Goal: Task Accomplishment & Management: Manage account settings

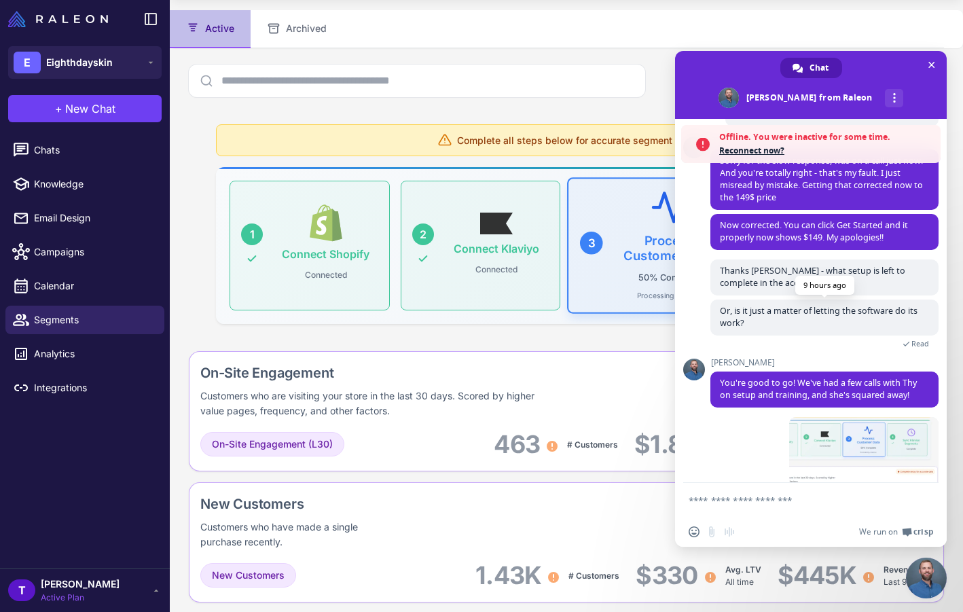
scroll to position [522, 0]
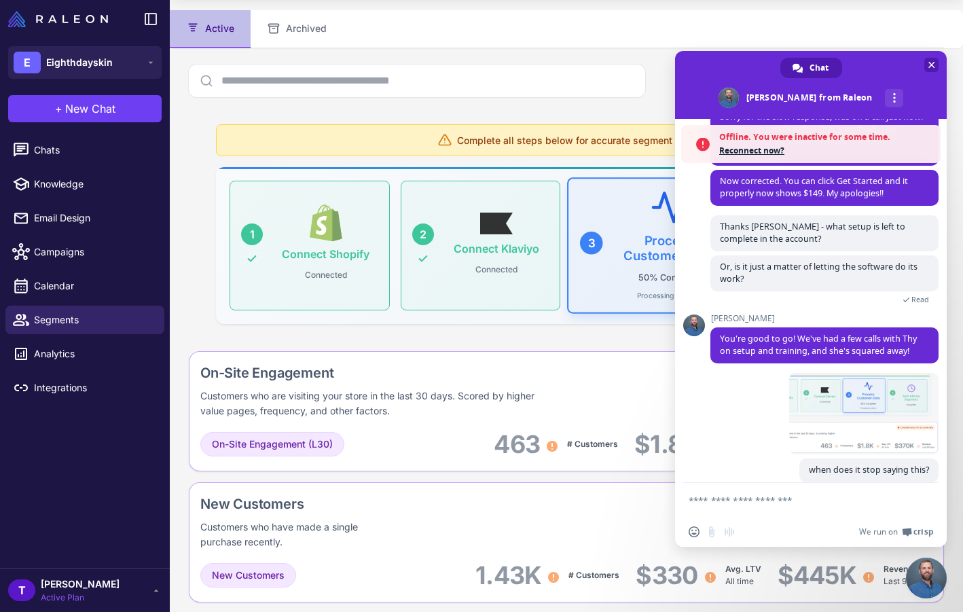
click at [934, 64] on span "Close chat" at bounding box center [932, 65] width 7 height 7
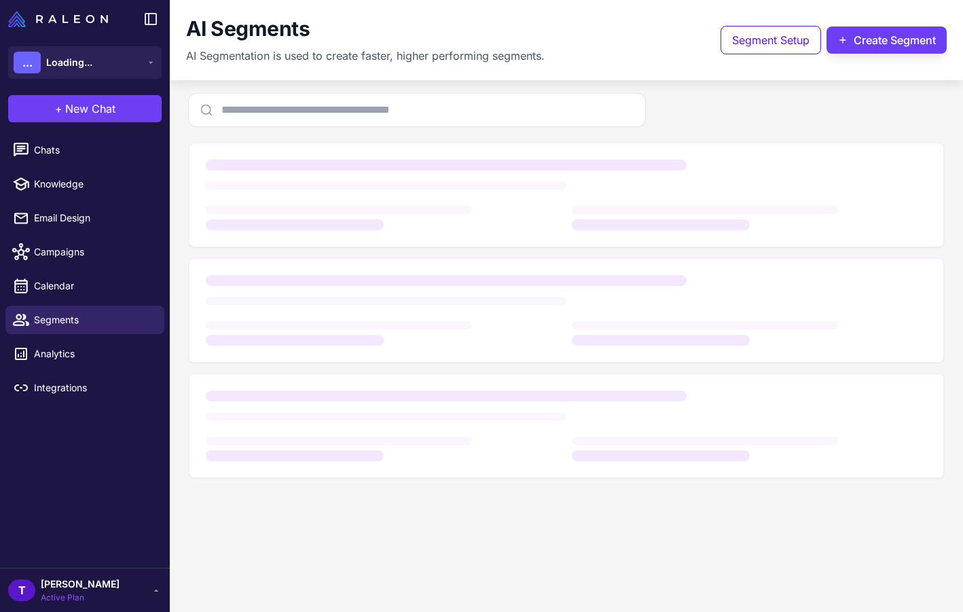
click at [140, 595] on div "T [PERSON_NAME] Active Plan" at bounding box center [85, 590] width 154 height 27
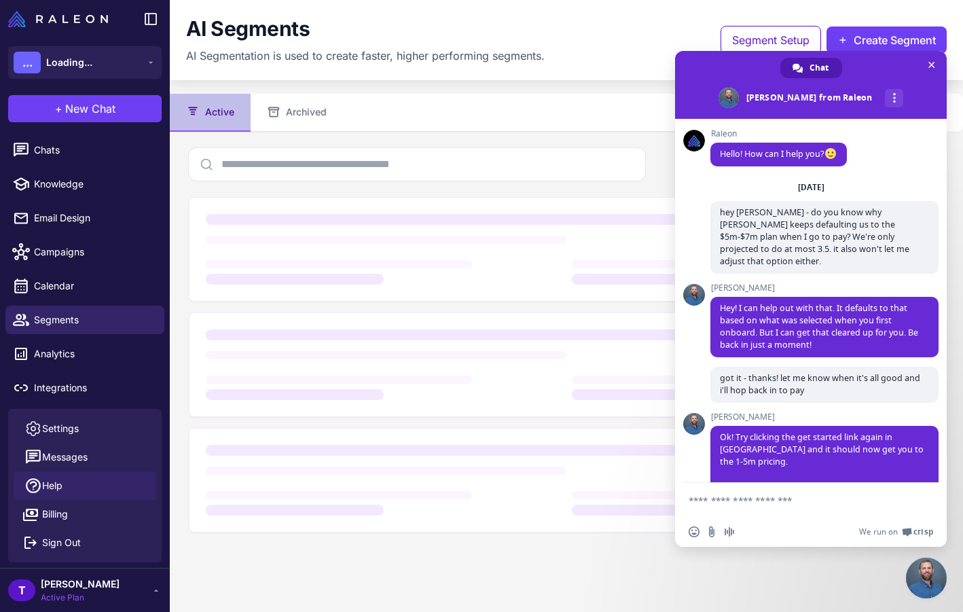
scroll to position [478, 0]
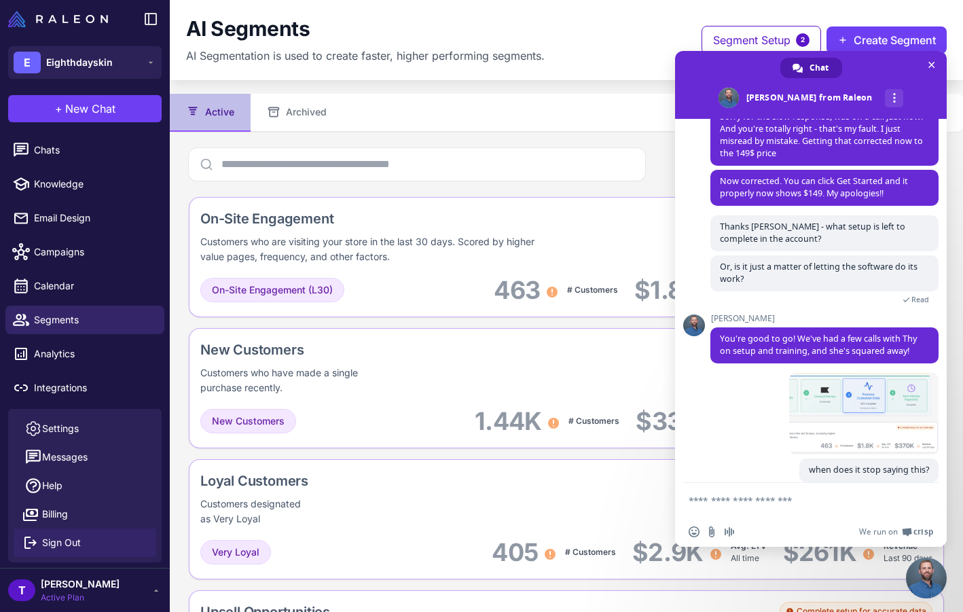
click at [78, 550] on button "Sign Out" at bounding box center [85, 543] width 143 height 29
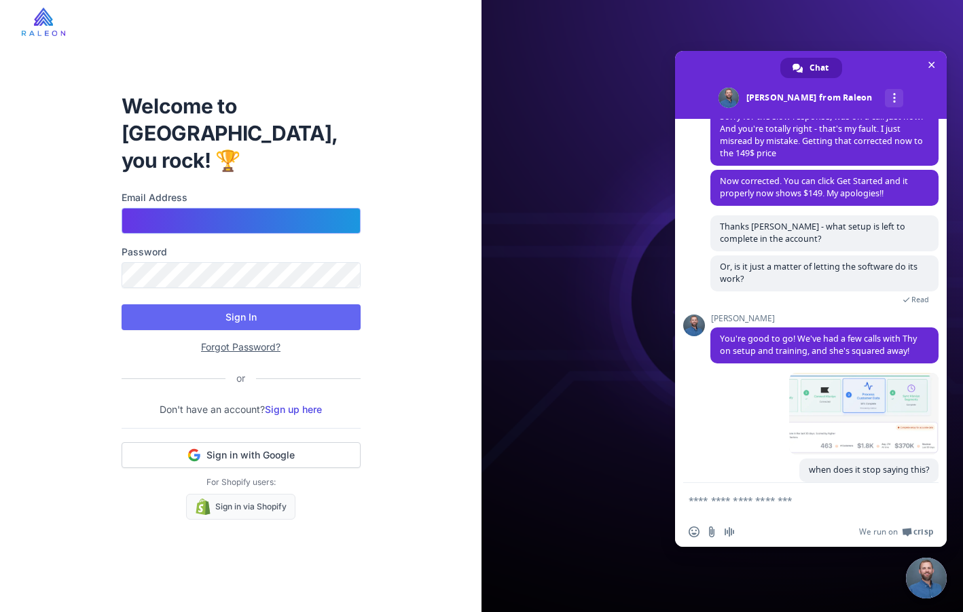
click at [300, 208] on input "Email Address" at bounding box center [241, 221] width 239 height 26
type input "**********"
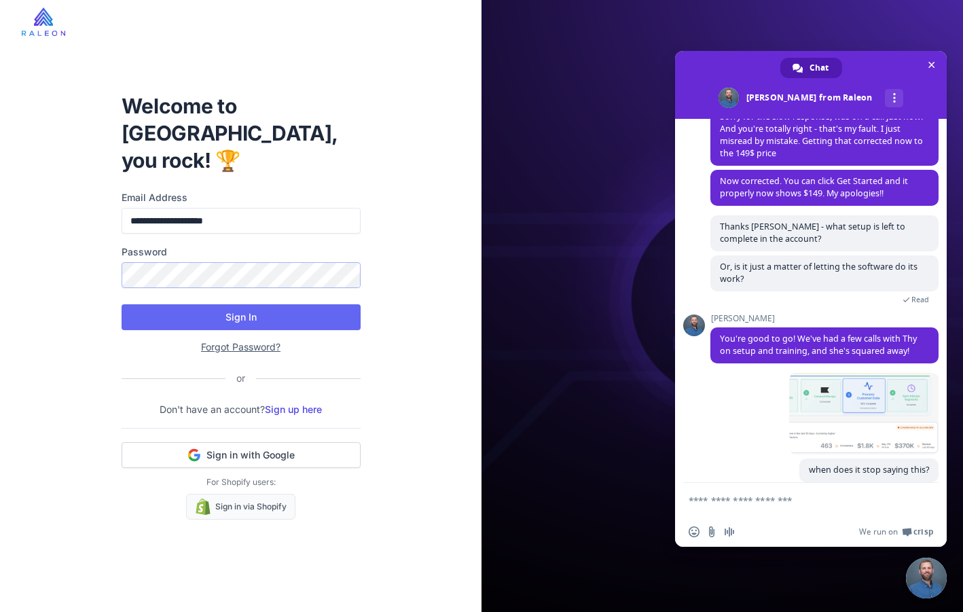
click at [122, 304] on button "Sign In" at bounding box center [241, 317] width 239 height 26
